Goal: Task Accomplishment & Management: Complete application form

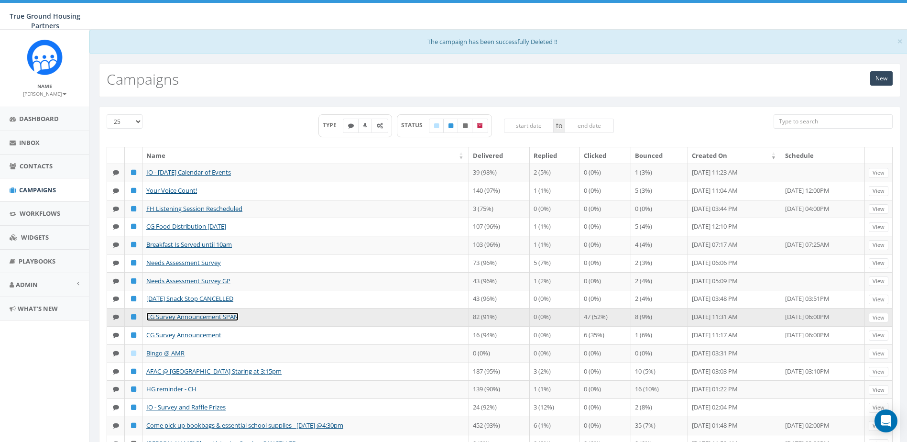
click at [209, 317] on link "CG Survey Announcement SPAN" at bounding box center [192, 316] width 92 height 9
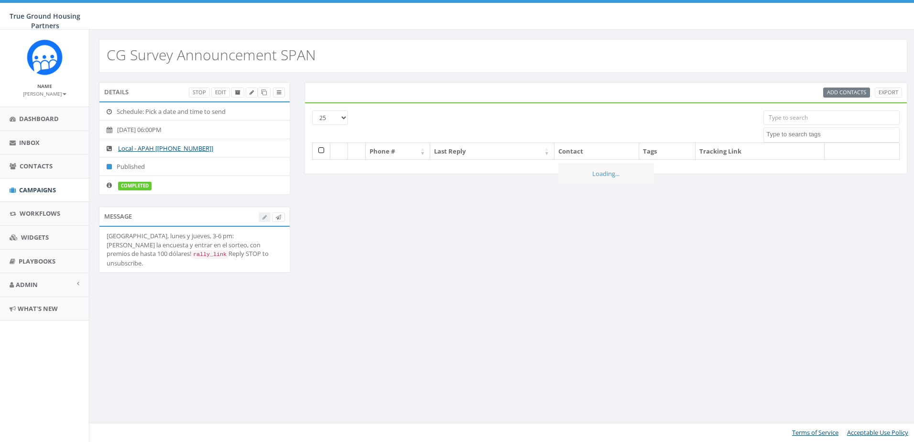
select select
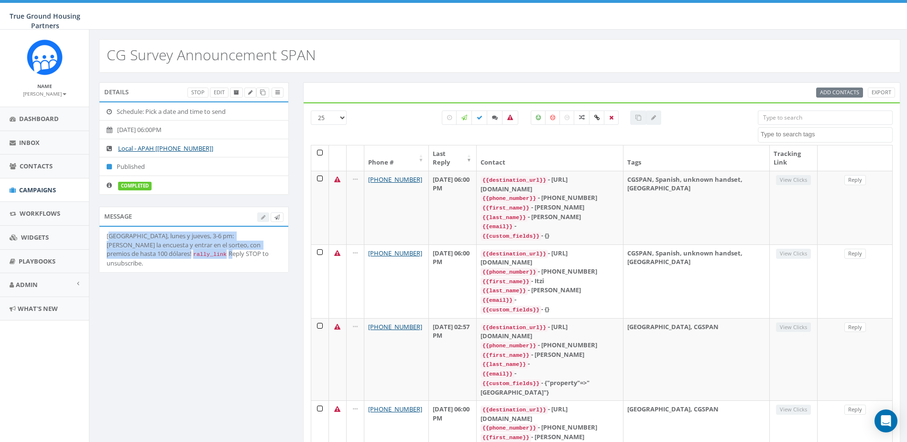
drag, startPoint x: 152, startPoint y: 251, endPoint x: 109, endPoint y: 238, distance: 45.1
click at [109, 238] on div "Columbia Grove, lunes y jueves, 3-6 pm: Llena la encuesta y entrar en el sorteo…" at bounding box center [194, 249] width 175 height 36
drag, startPoint x: 109, startPoint y: 238, endPoint x: 154, endPoint y: 298, distance: 74.8
drag, startPoint x: 267, startPoint y: 244, endPoint x: 100, endPoint y: 235, distance: 167.6
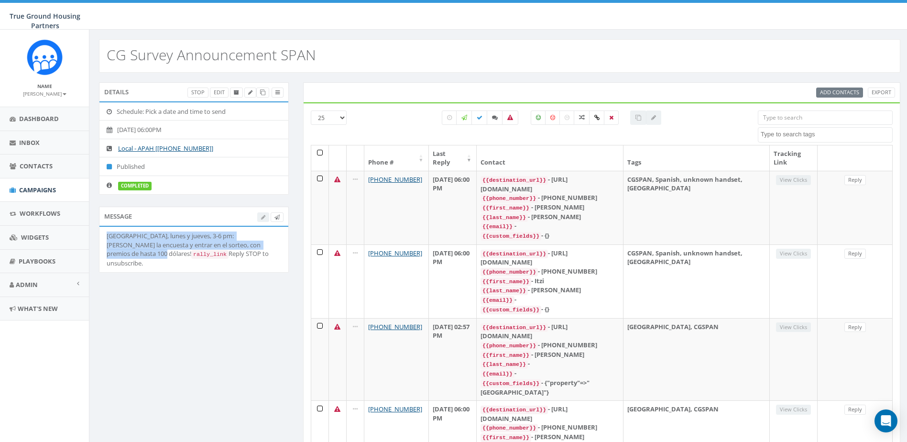
click at [100, 235] on li "Columbia Grove, lunes y jueves, 3-6 pm: Llena la encuesta y entrar en el sorteo…" at bounding box center [193, 249] width 189 height 45
drag, startPoint x: 100, startPoint y: 235, endPoint x: 223, endPoint y: 363, distance: 177.5
click at [264, 93] on icon at bounding box center [262, 92] width 5 height 5
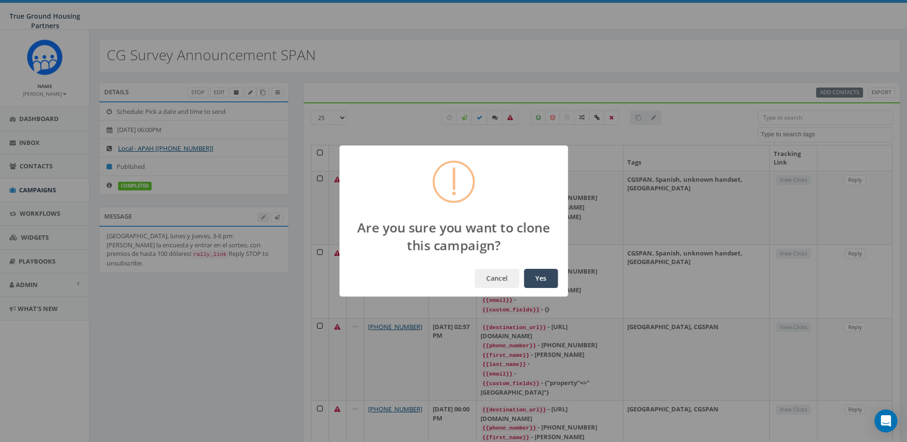
click at [544, 280] on button "Yes" at bounding box center [541, 278] width 34 height 19
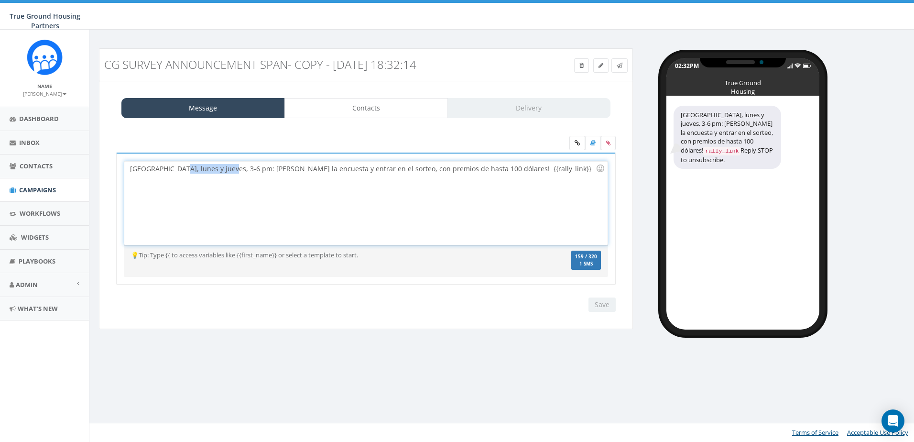
drag, startPoint x: 229, startPoint y: 169, endPoint x: 185, endPoint y: 167, distance: 44.0
click at [183, 169] on div "Columbia Grove, lunes y jueves, 3-6 pm: Llena la encuesta y entrar en el sorteo…" at bounding box center [365, 203] width 483 height 84
click at [362, 176] on div "Columbia Grove, HOY 3-6 pm: Llena la encuesta y entrar en el sorteo, con premio…" at bounding box center [365, 203] width 483 height 84
click at [480, 168] on div "Columbia Grove, HOY 3-6 pm: Llena la encuesta y entrar en el sorteo, con premio…" at bounding box center [365, 203] width 483 height 84
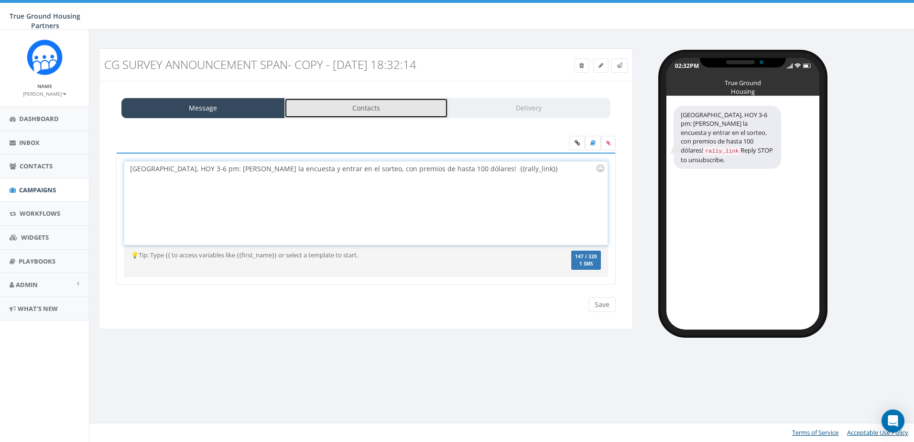
click at [358, 112] on link "Contacts" at bounding box center [366, 108] width 164 height 20
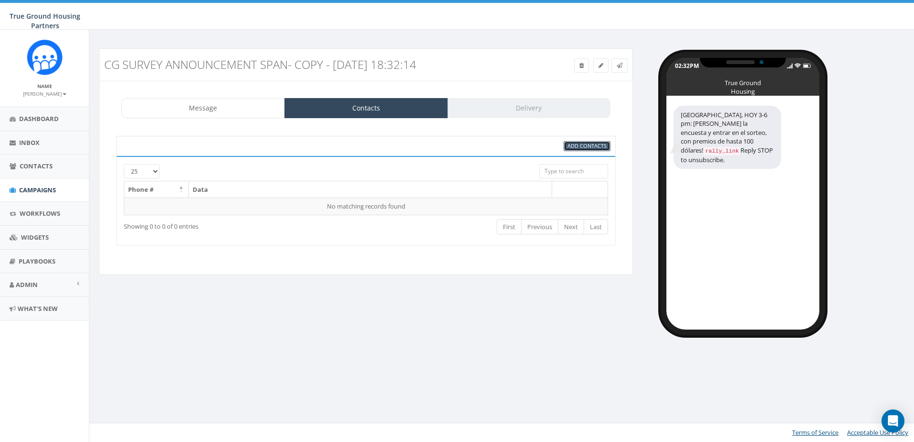
click at [597, 142] on link "Add Contacts" at bounding box center [587, 146] width 47 height 10
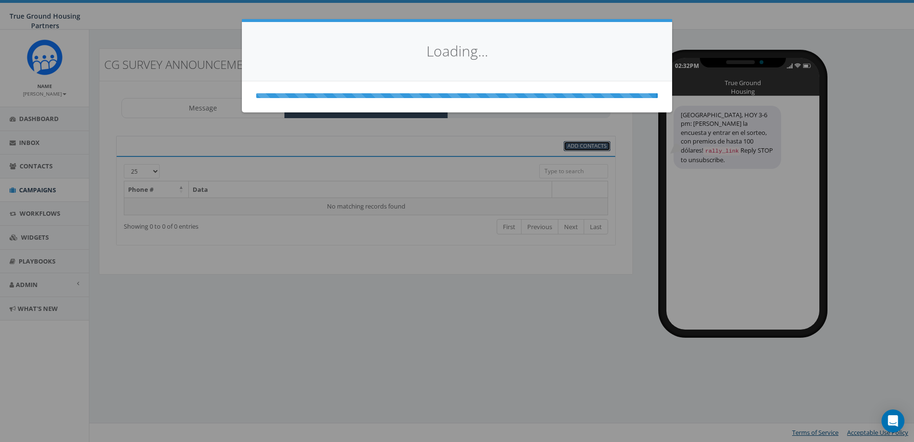
select select
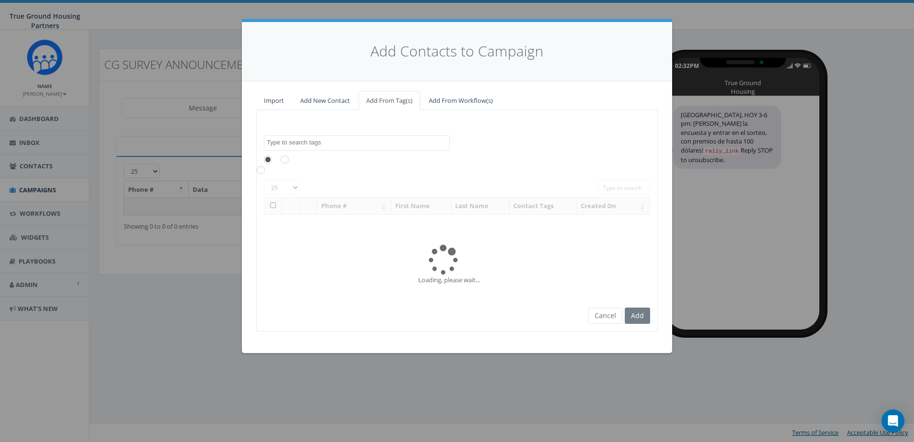
click at [383, 141] on textarea "Search" at bounding box center [358, 142] width 183 height 9
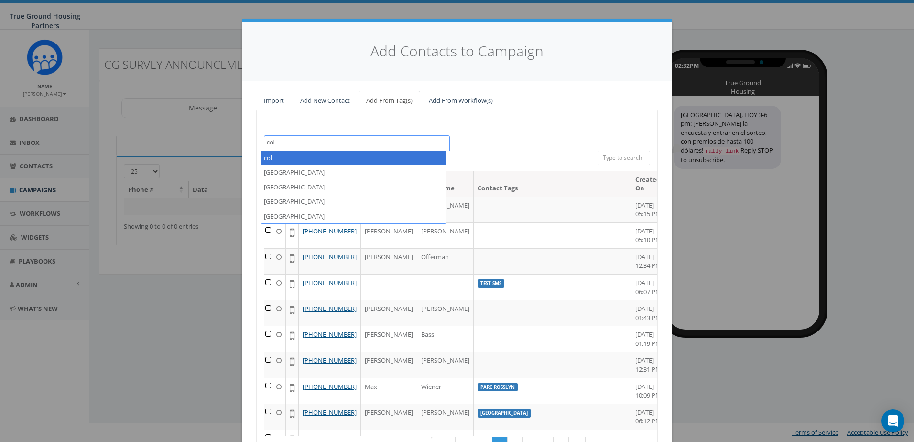
type textarea "col"
select select "col"
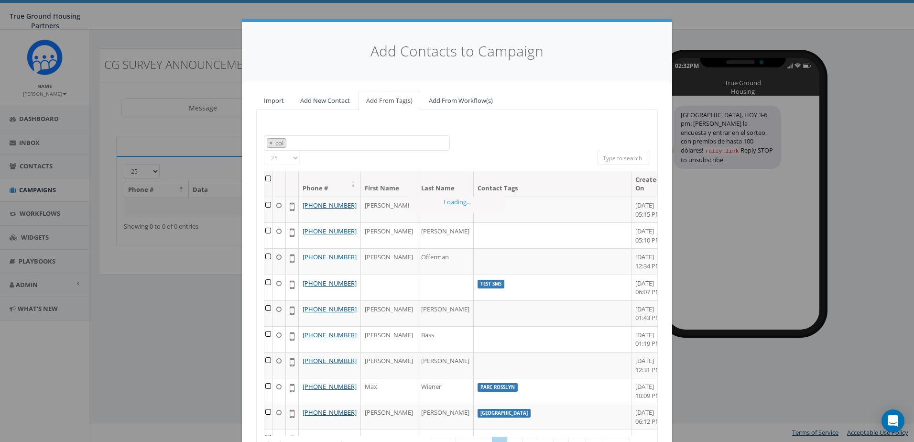
scroll to position [465, 0]
click at [375, 142] on span "× col" at bounding box center [357, 143] width 186 height 16
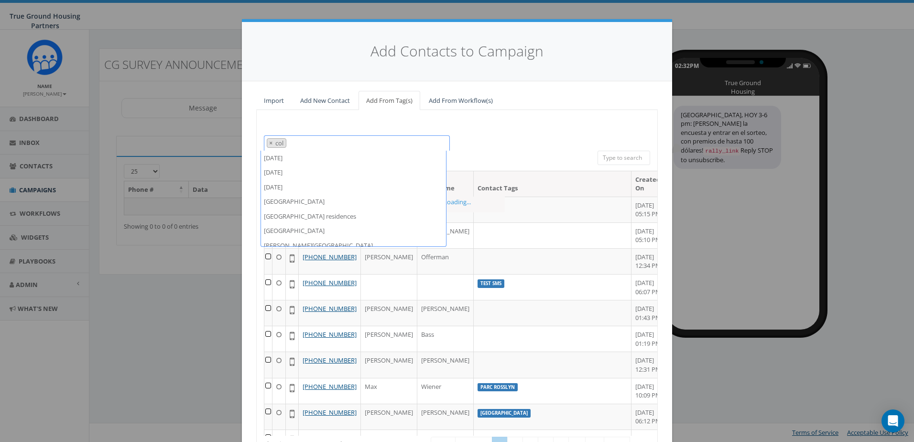
scroll to position [708, 0]
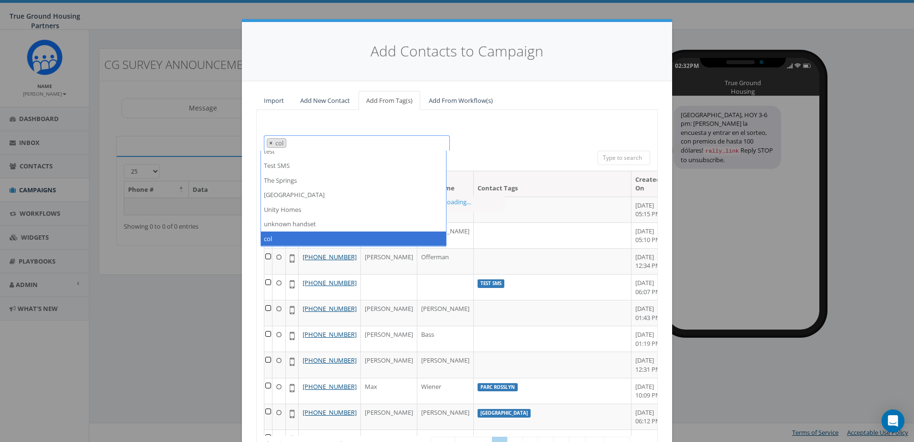
click at [269, 142] on span "×" at bounding box center [270, 143] width 3 height 9
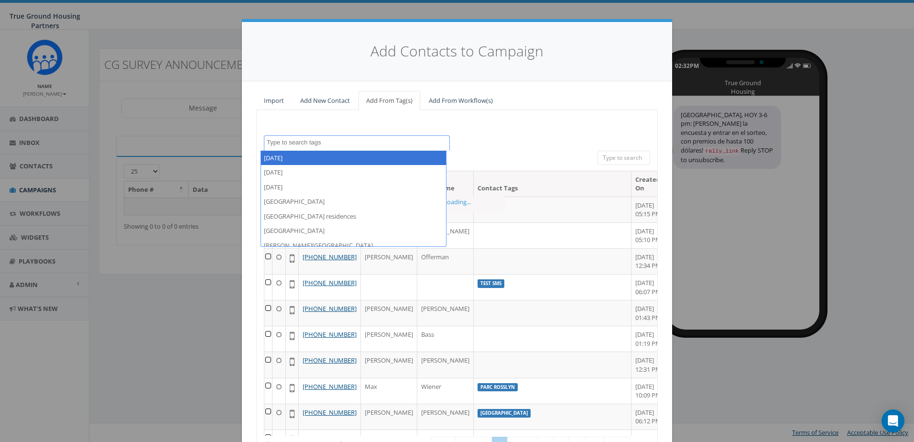
select select
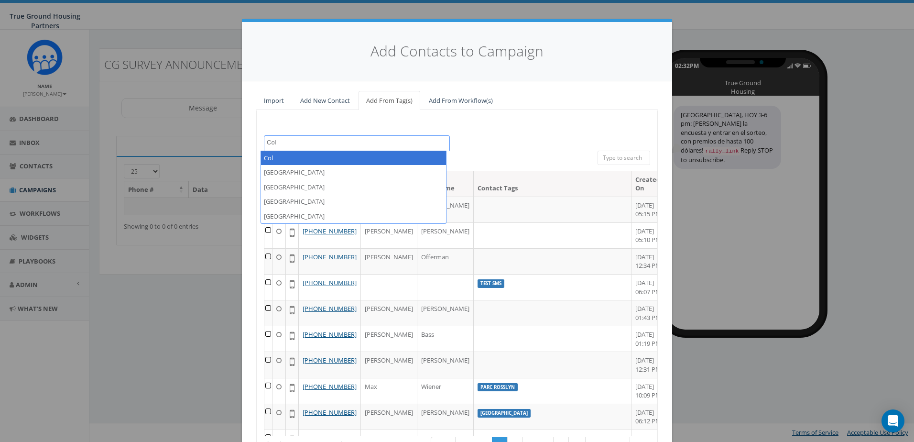
type textarea "Col"
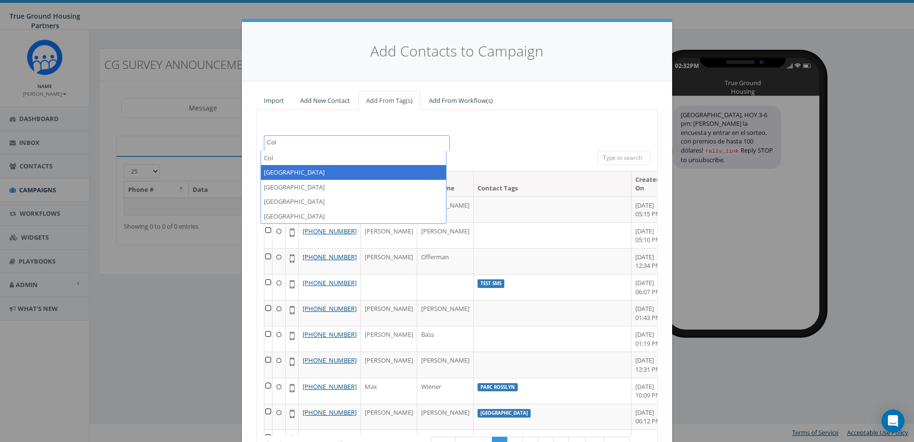
select select "Columbia Grove"
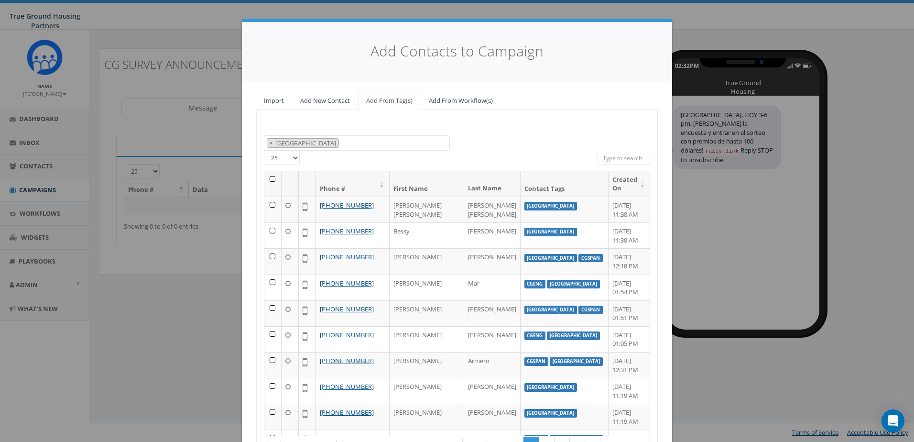
click at [268, 177] on th at bounding box center [272, 183] width 17 height 25
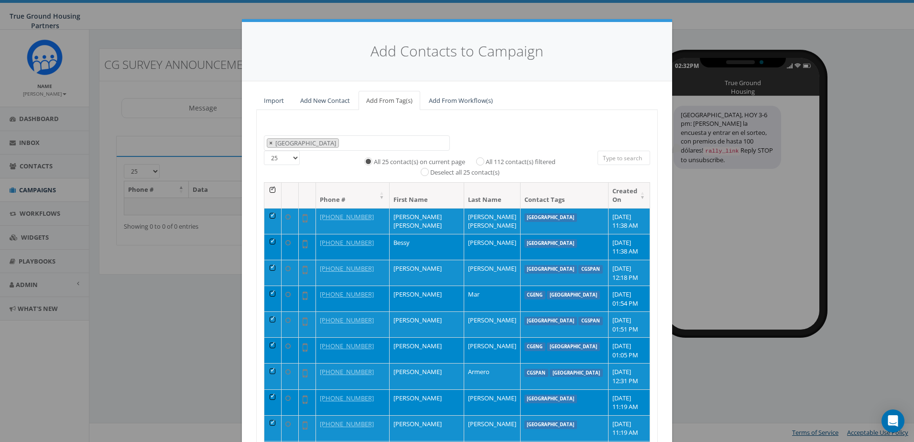
click at [269, 142] on span "×" at bounding box center [270, 143] width 3 height 9
select select
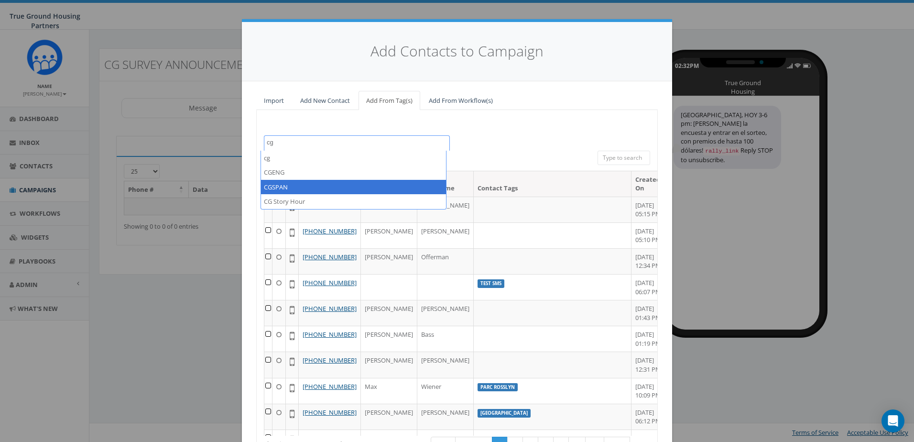
type textarea "cg"
select select "CGSPAN"
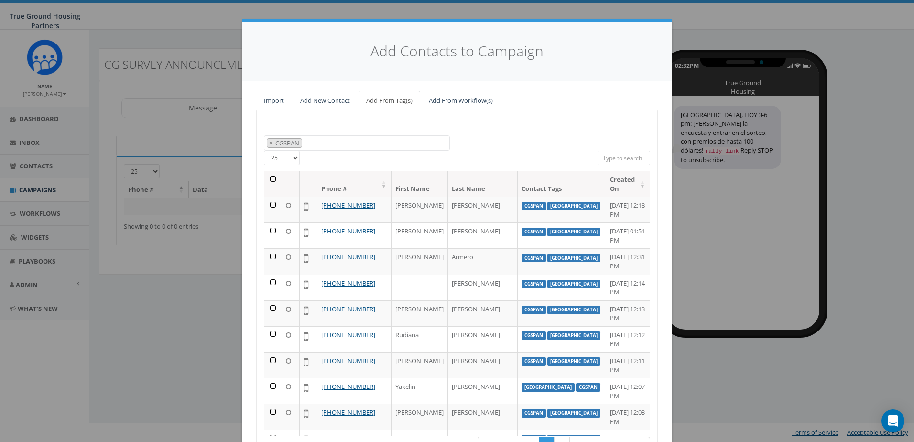
click at [270, 180] on th at bounding box center [273, 183] width 18 height 25
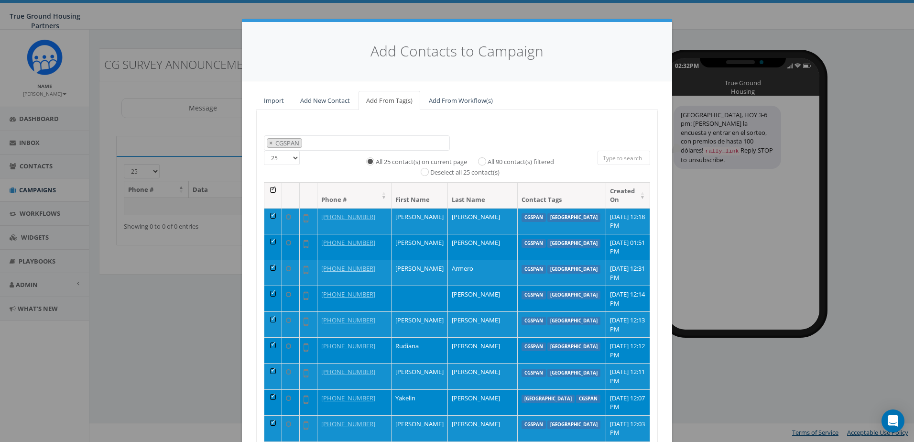
click at [522, 159] on label "All 90 contact(s) filtered" at bounding box center [521, 162] width 66 height 10
click at [488, 159] on input "All 90 contact(s) filtered" at bounding box center [484, 160] width 6 height 6
radio input "true"
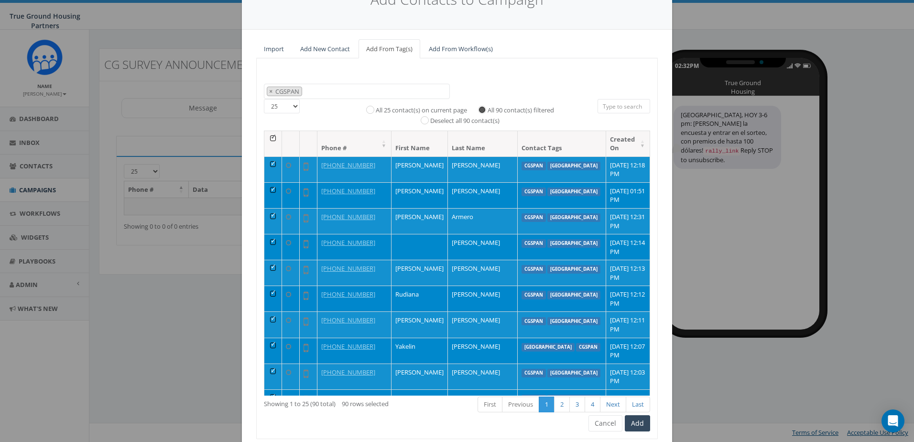
scroll to position [85, 0]
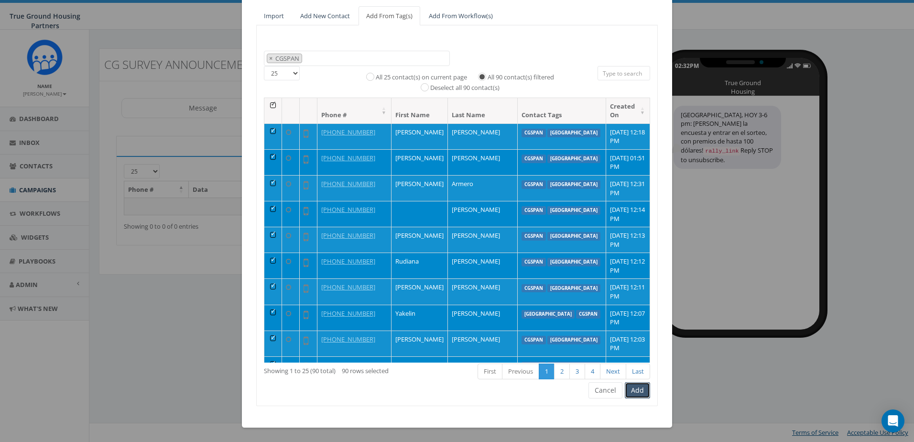
click at [633, 389] on button "Add" at bounding box center [637, 390] width 25 height 16
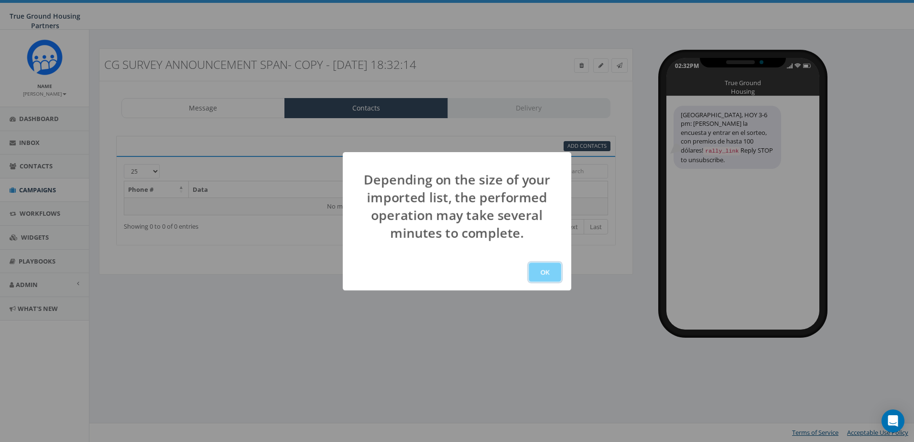
click at [548, 273] on button "OK" at bounding box center [545, 271] width 33 height 19
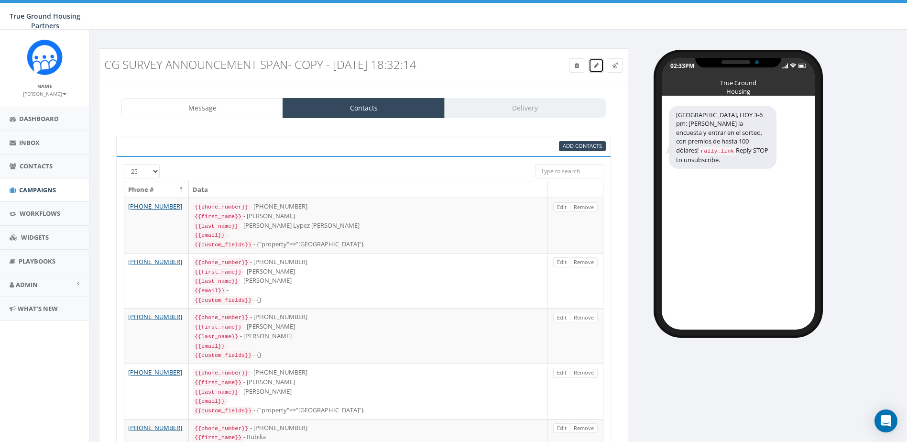
click at [595, 69] on link at bounding box center [596, 65] width 15 height 14
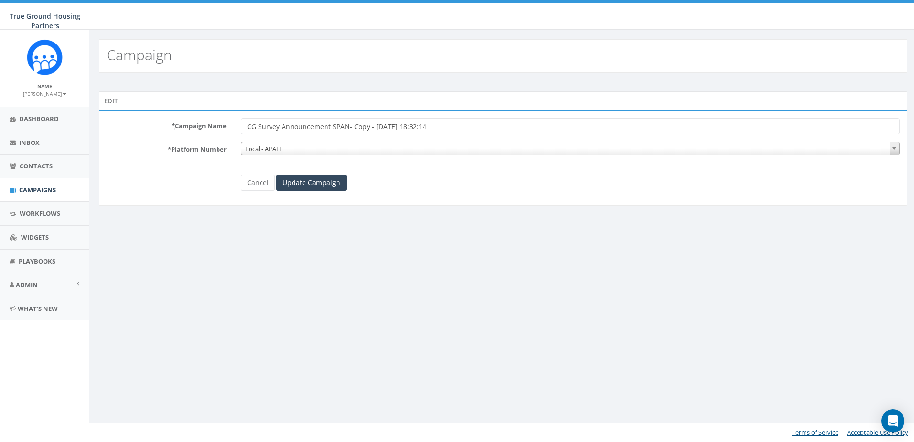
click at [300, 131] on input "CG Survey Announcement SPAN- Copy - [DATE] 18:32:14" at bounding box center [570, 126] width 659 height 16
drag, startPoint x: 460, startPoint y: 120, endPoint x: 347, endPoint y: 127, distance: 113.0
click at [347, 127] on input "CG Survey Announcement SPAN- Copy - [DATE] 18:32:14" at bounding box center [570, 126] width 659 height 16
type input "CG Survey Announcement 2 SPAN"
click at [320, 182] on input "Update Campaign" at bounding box center [311, 183] width 70 height 16
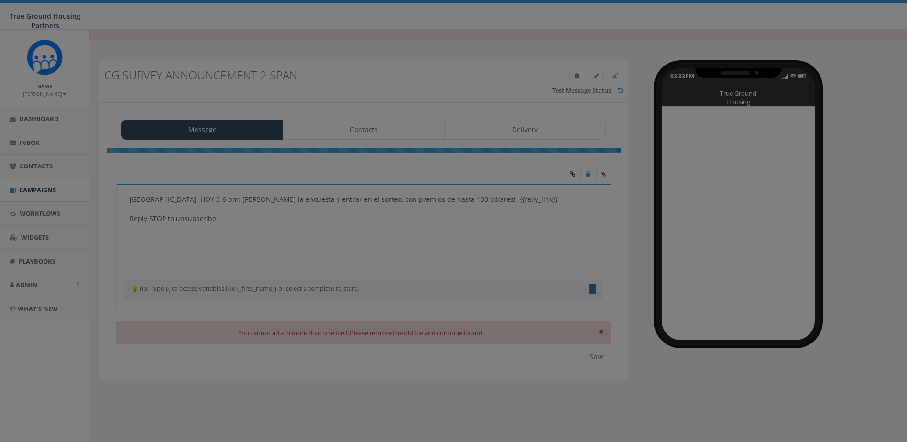
type textarea "[GEOGRAPHIC_DATA], HOY 3-6 pm: [PERSON_NAME] la encuesta y entrar en el sorteo,…"
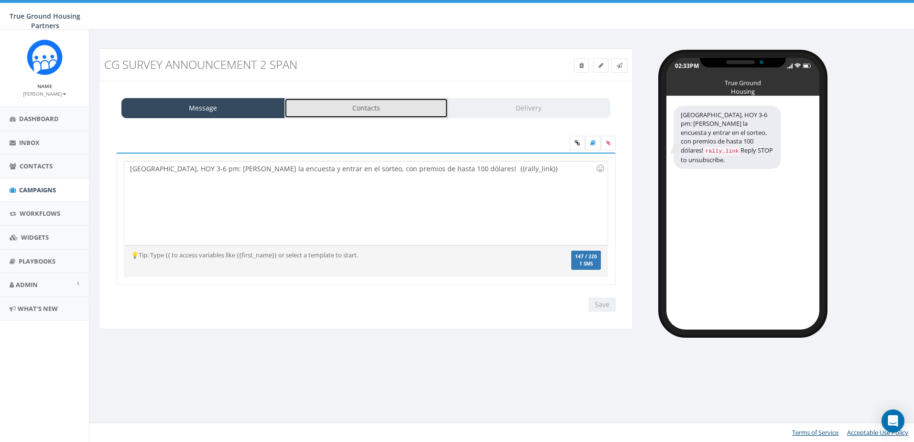
click at [337, 114] on link "Contacts" at bounding box center [366, 108] width 164 height 20
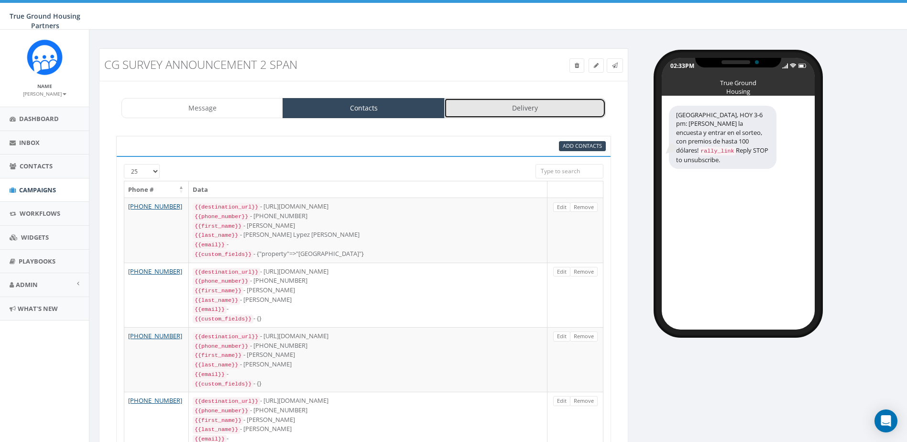
click at [529, 105] on link "Delivery" at bounding box center [525, 108] width 162 height 20
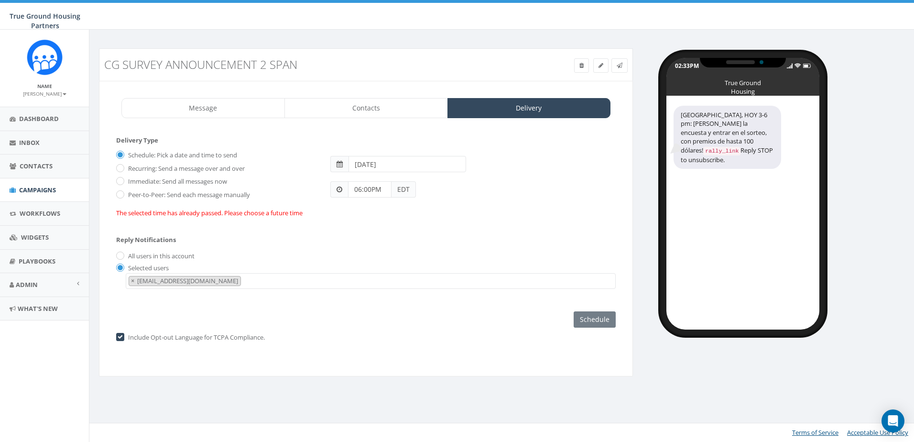
click at [220, 119] on div "Message Contacts Delivery [GEOGRAPHIC_DATA], HOY 3-6 pm: [PERSON_NAME] la encue…" at bounding box center [366, 228] width 534 height 295
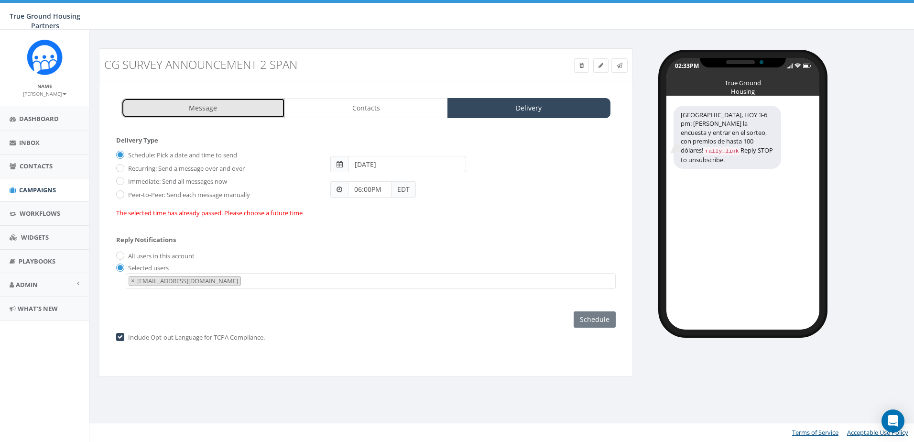
click at [221, 104] on link "Message" at bounding box center [203, 108] width 164 height 20
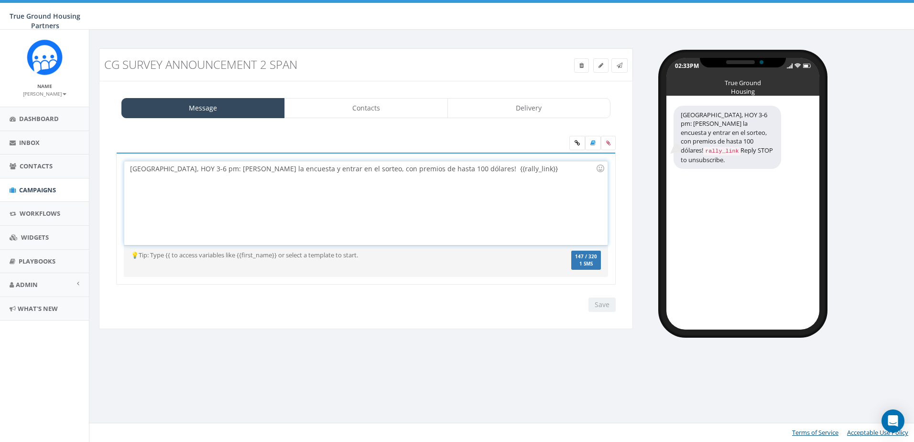
click at [210, 170] on div "[GEOGRAPHIC_DATA], HOY 3-6 pm: [PERSON_NAME] la encuesta y entrar en el sorteo,…" at bounding box center [365, 203] width 483 height 84
click at [348, 91] on div "Message Contacts Delivery [GEOGRAPHIC_DATA], HOY 3-6 pm: [PERSON_NAME] la encue…" at bounding box center [366, 205] width 534 height 249
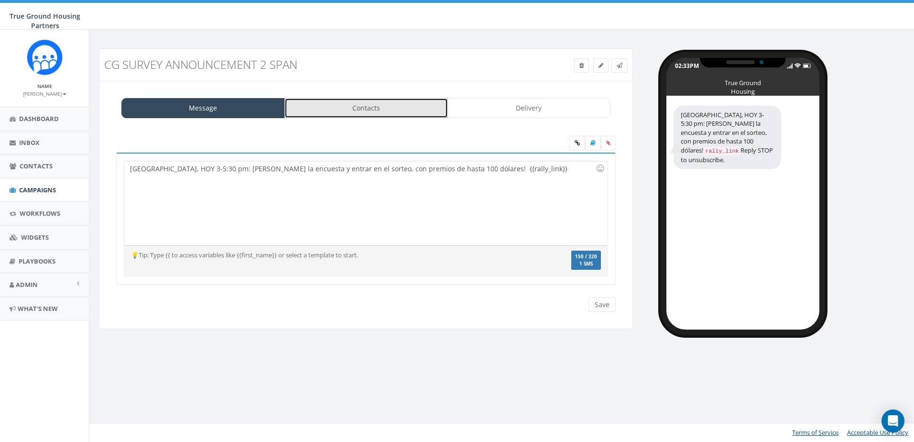
click at [349, 101] on link "Contacts" at bounding box center [366, 108] width 164 height 20
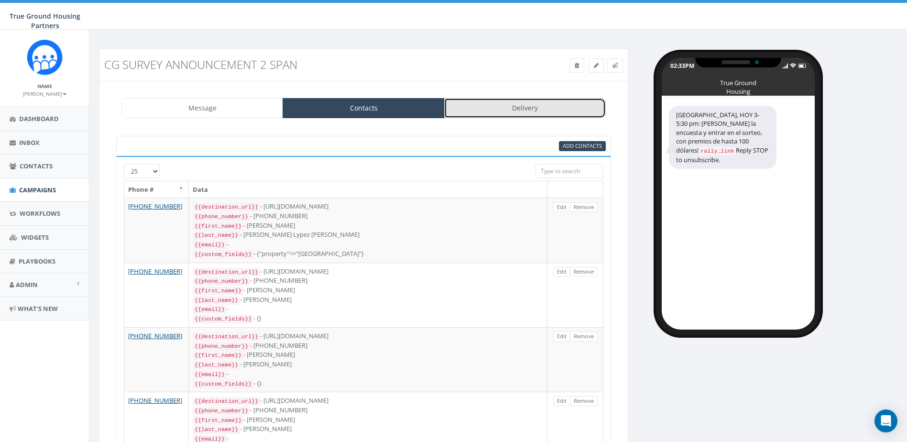
click at [497, 118] on link "Delivery" at bounding box center [525, 108] width 162 height 20
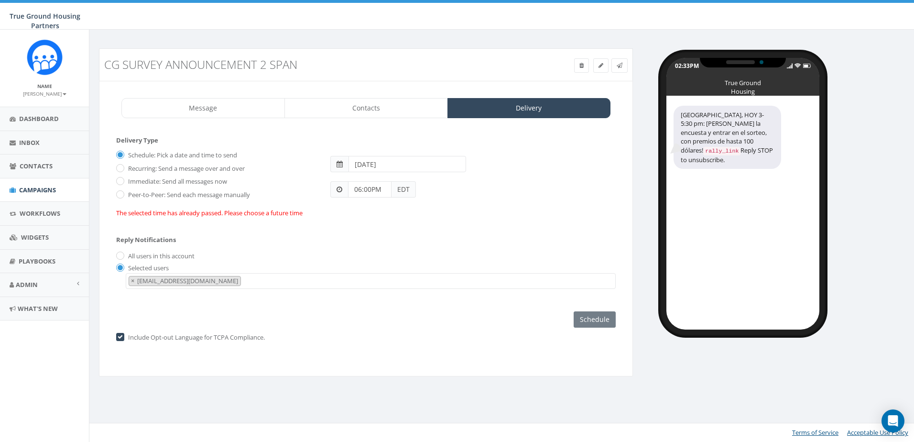
click at [173, 182] on label "Immediate: Send all messages now" at bounding box center [176, 182] width 101 height 10
click at [122, 182] on input "Immediate: Send all messages now" at bounding box center [119, 182] width 6 height 6
radio input "true"
click at [607, 324] on input "Send Now" at bounding box center [593, 319] width 45 height 16
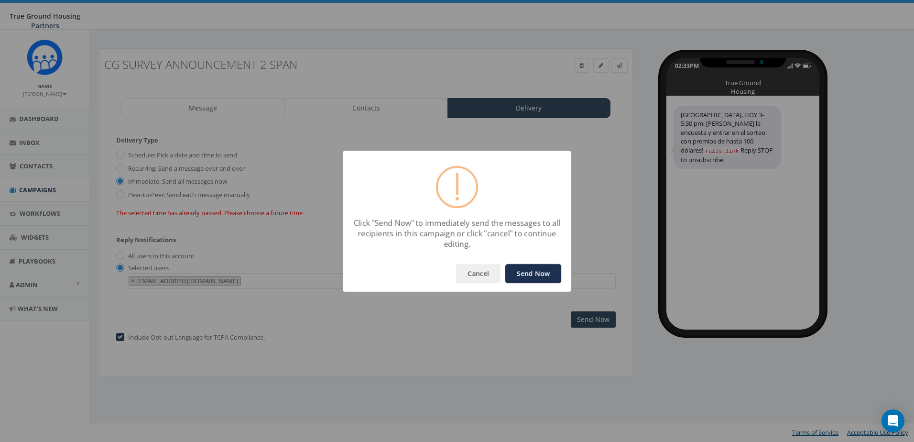
click at [552, 269] on button "Send Now" at bounding box center [533, 273] width 56 height 19
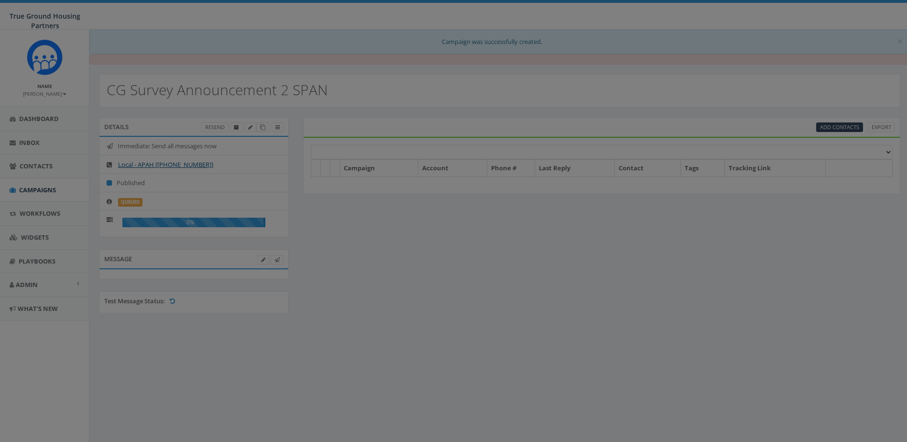
select select
